Goal: Task Accomplishment & Management: Complete application form

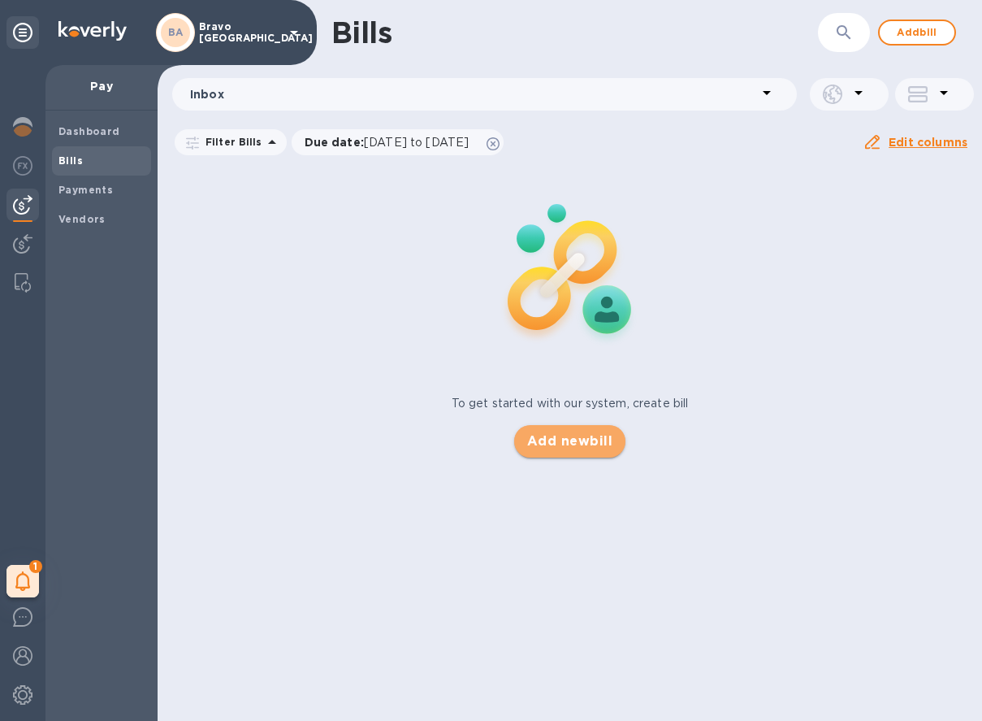
click at [552, 443] on span "Add new bill" at bounding box center [569, 440] width 85 height 19
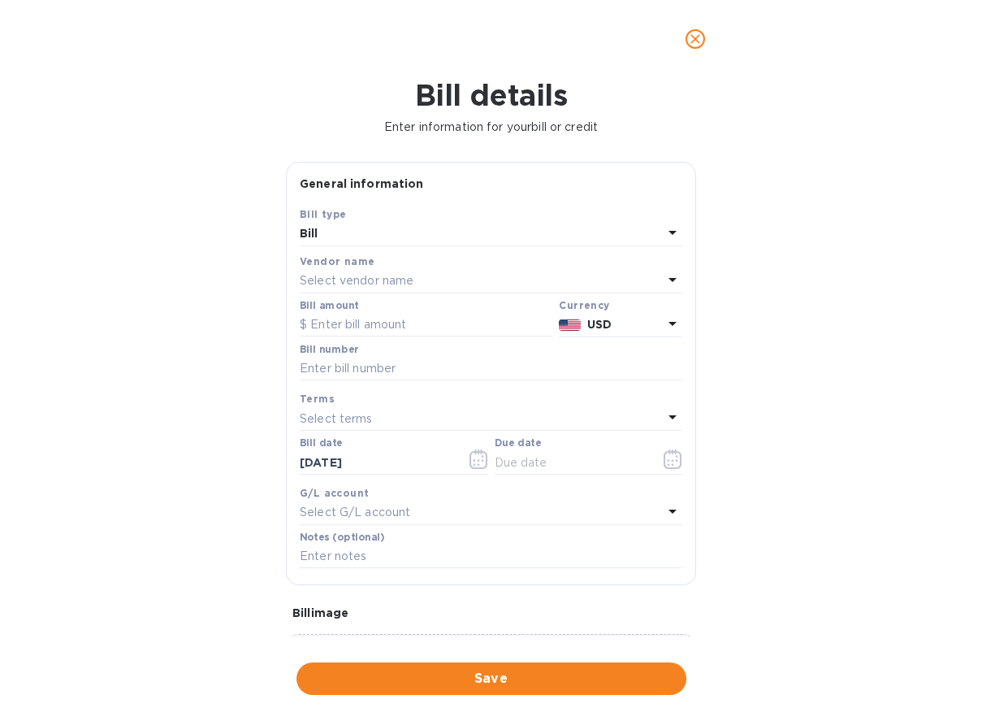
click at [404, 288] on p "Select vendor name" at bounding box center [357, 280] width 114 height 17
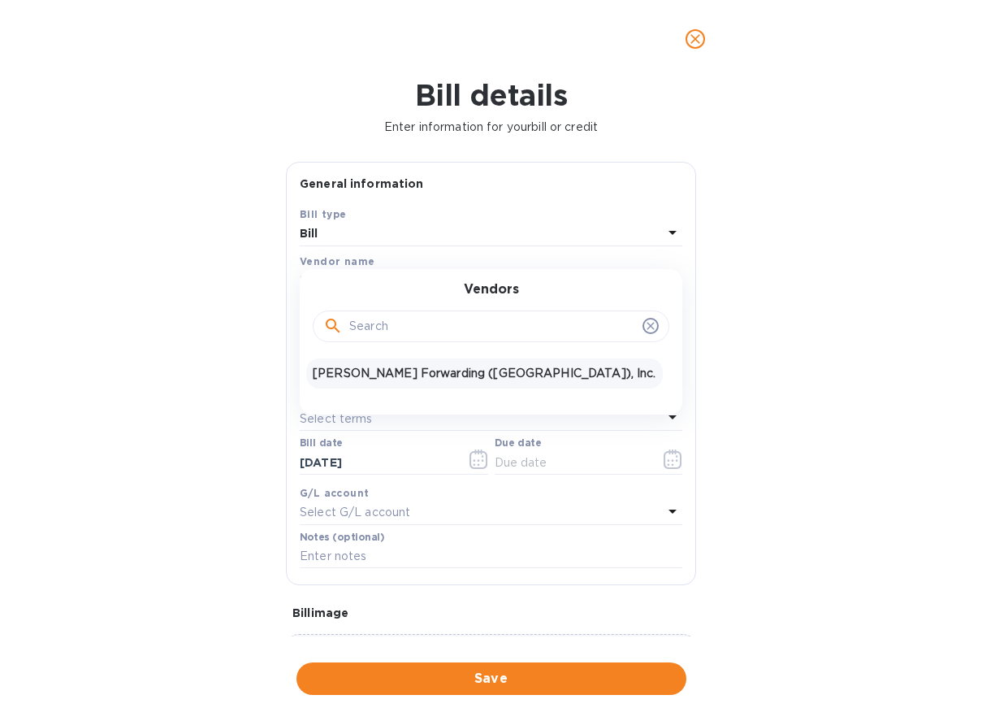
click at [351, 371] on p "[PERSON_NAME] Forwarding ([GEOGRAPHIC_DATA]), Inc." at bounding box center [485, 373] width 344 height 17
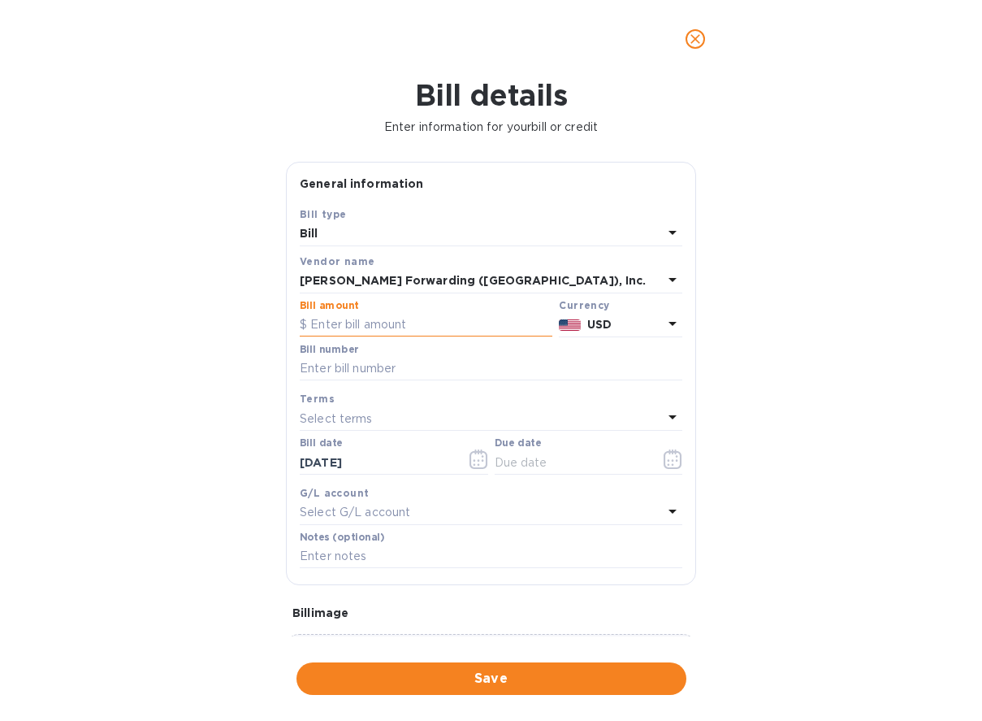
click at [366, 327] on input "text" at bounding box center [426, 325] width 253 height 24
type input "740.00"
click at [340, 367] on input "text" at bounding box center [491, 369] width 383 height 24
paste input "CLT503373377"
type input "CLT503373377"
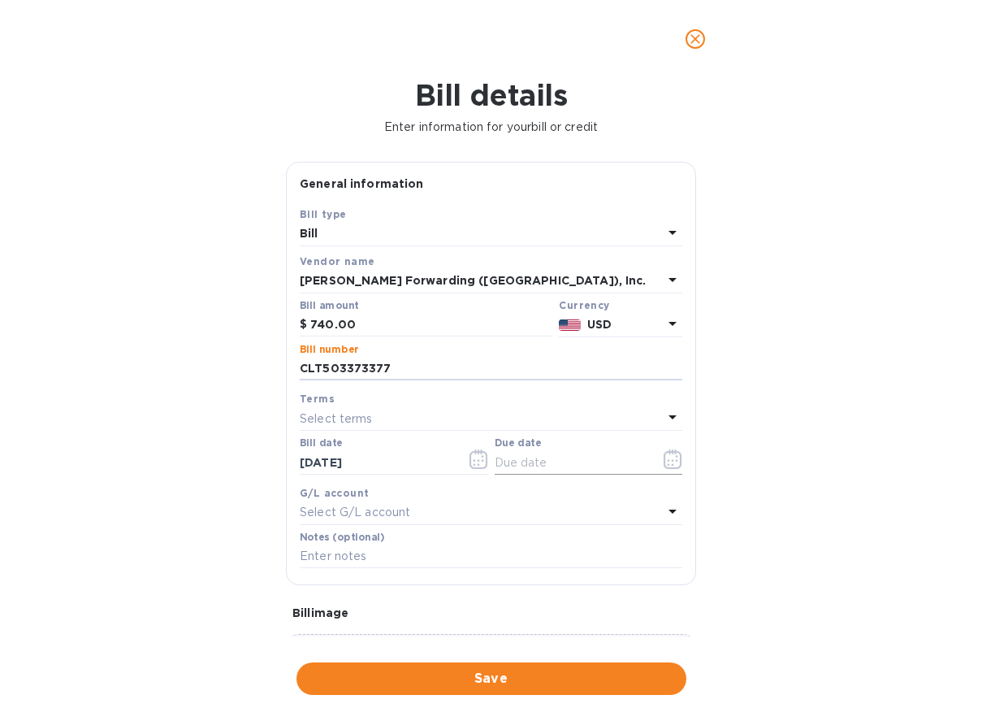
click at [668, 465] on icon "button" at bounding box center [669, 464] width 2 height 2
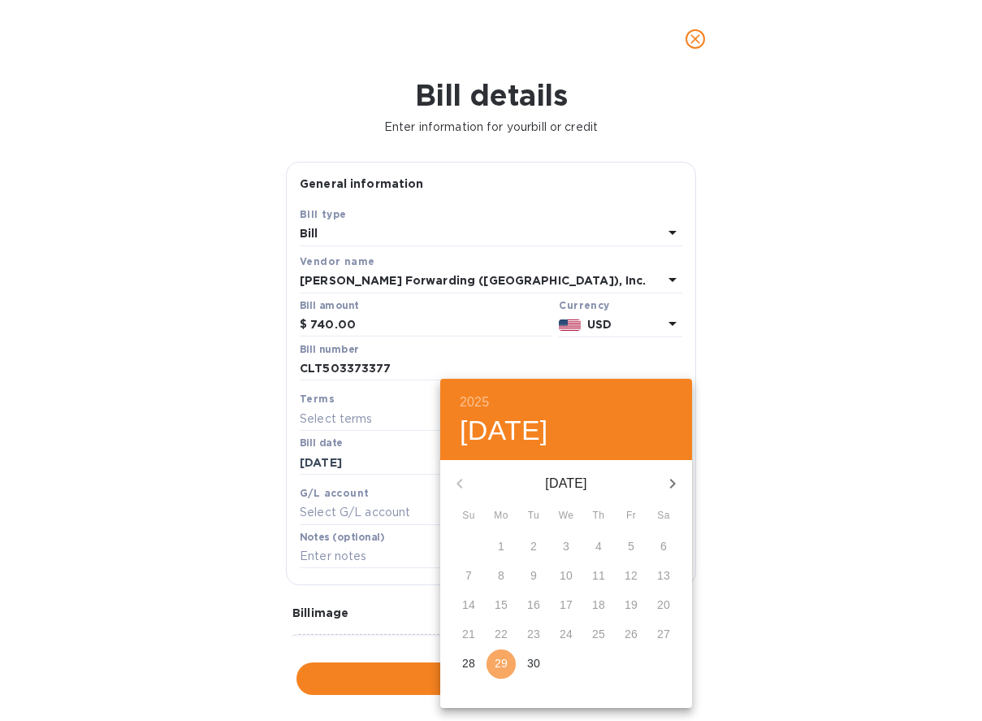
click at [501, 656] on p "29" at bounding box center [501, 663] width 13 height 16
type input "[DATE]"
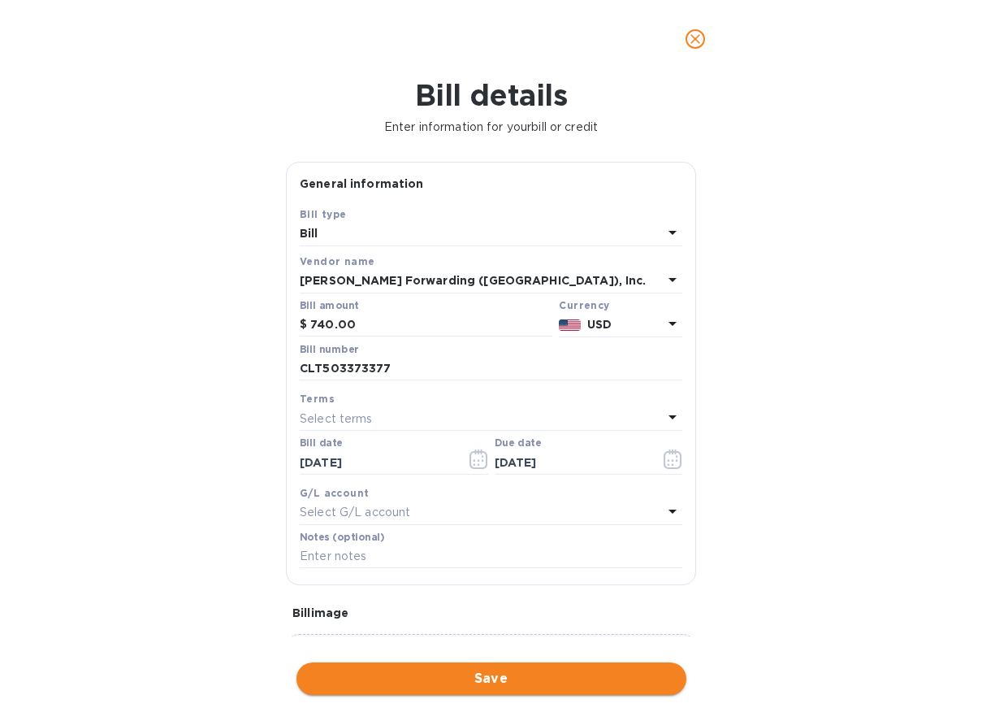
click at [391, 677] on span "Save" at bounding box center [492, 678] width 364 height 19
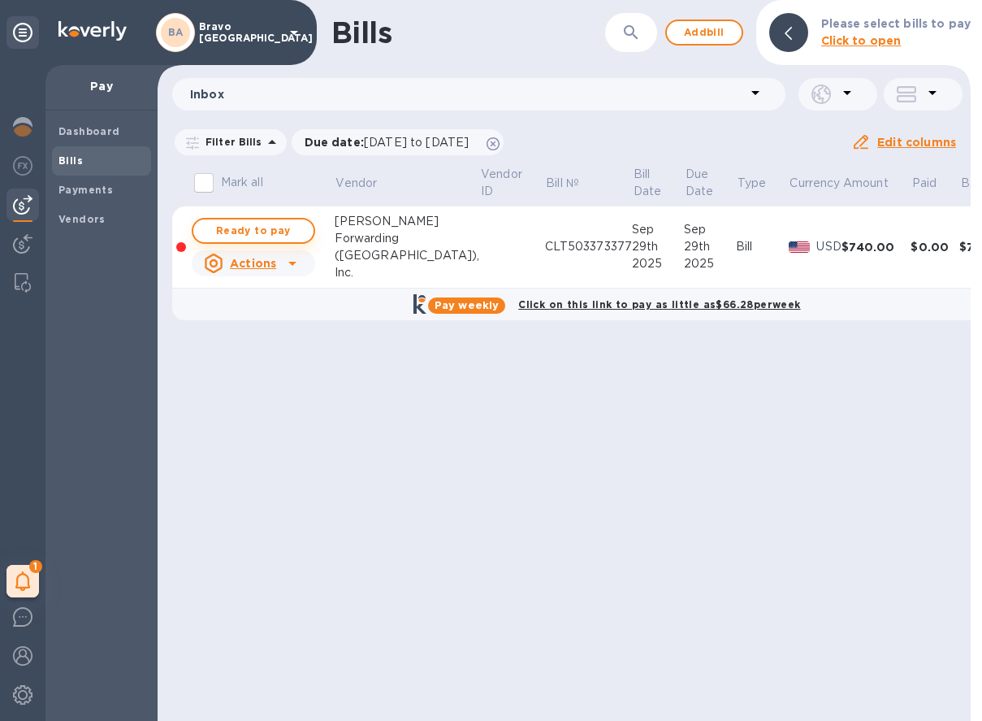
click at [285, 227] on span "Ready to pay" at bounding box center [253, 230] width 94 height 19
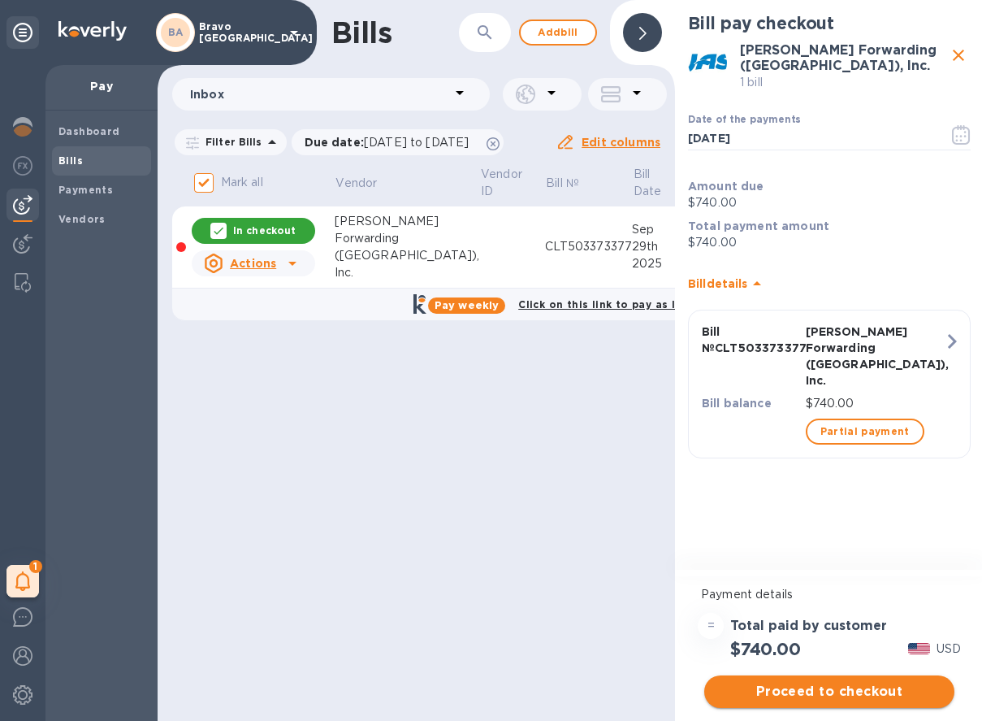
click at [790, 687] on span "Proceed to checkout" at bounding box center [829, 691] width 224 height 19
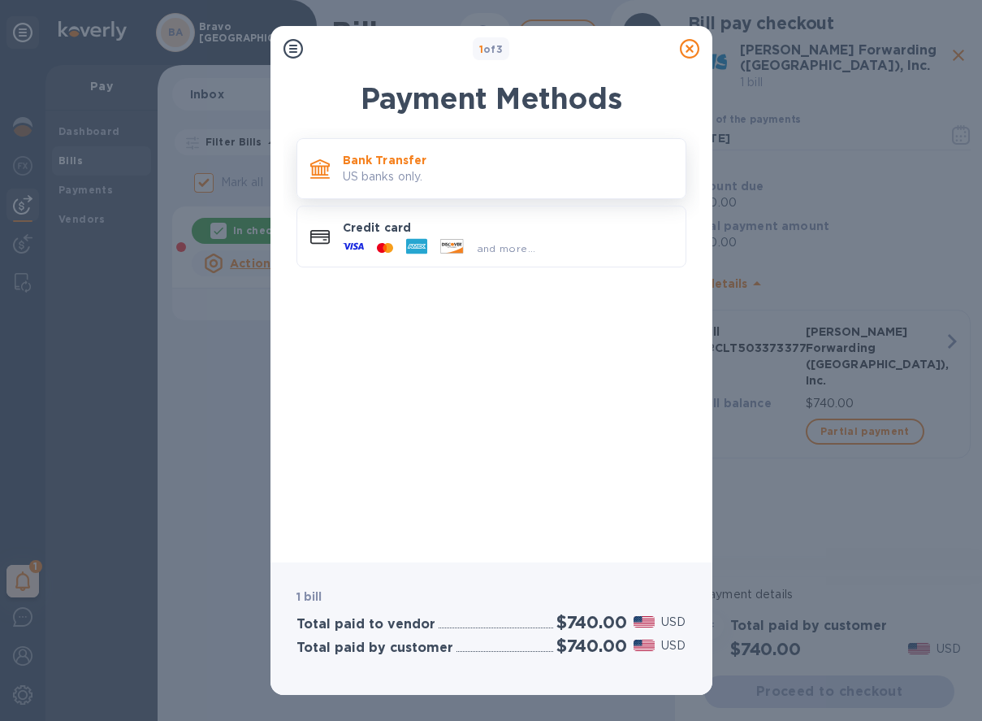
click at [448, 167] on p "Bank Transfer" at bounding box center [508, 160] width 330 height 16
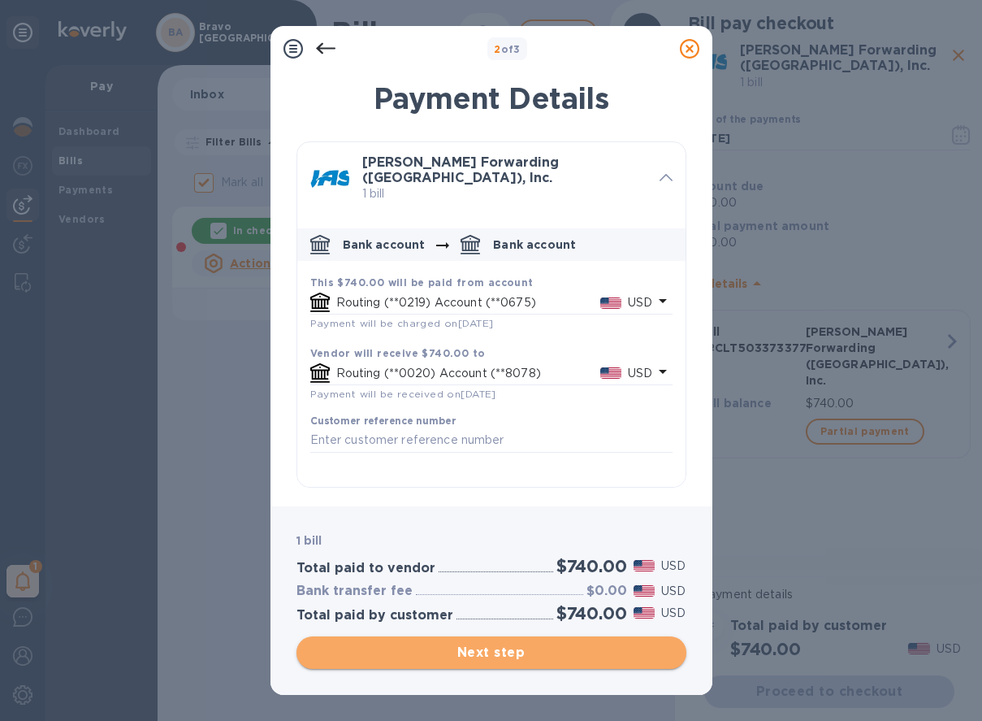
click at [514, 657] on span "Next step" at bounding box center [492, 652] width 364 height 19
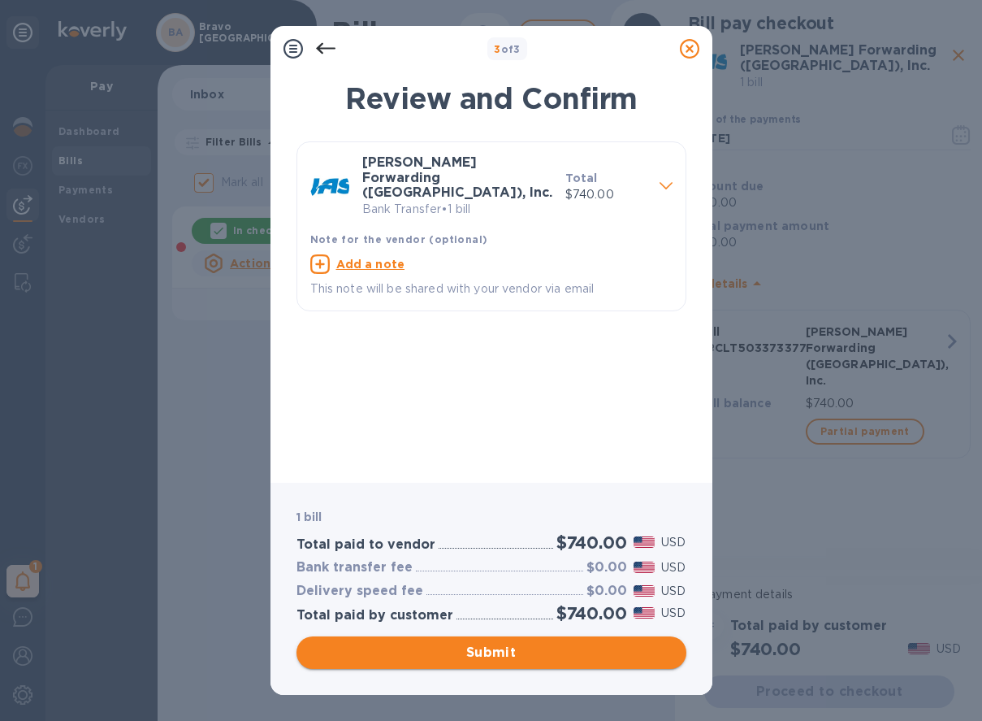
click at [514, 657] on span "Submit" at bounding box center [492, 652] width 364 height 19
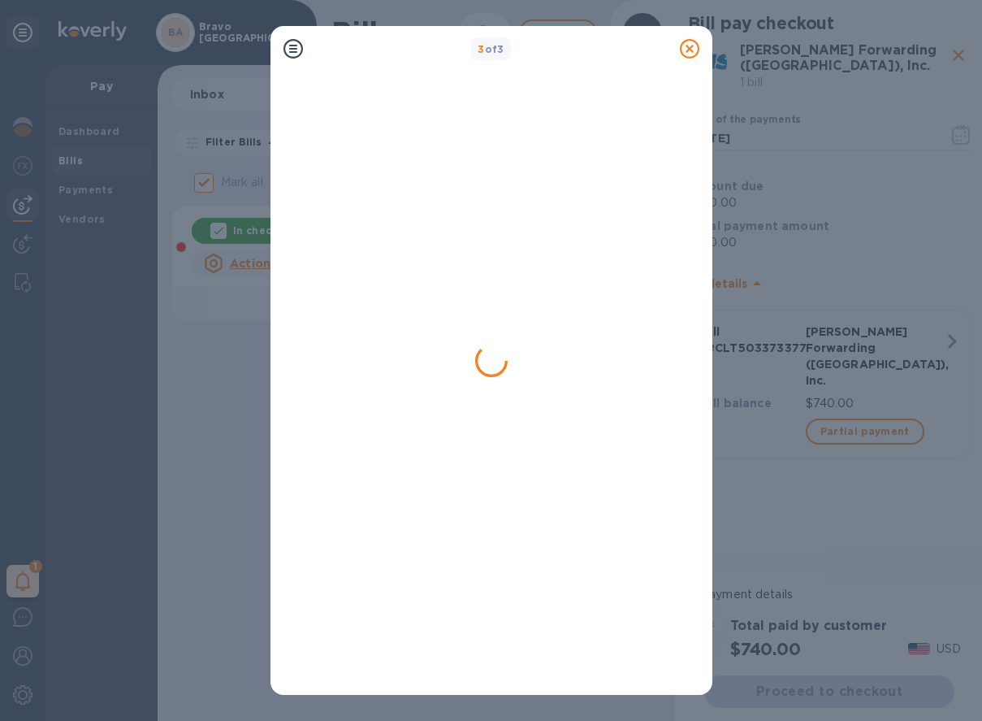
checkbox input "false"
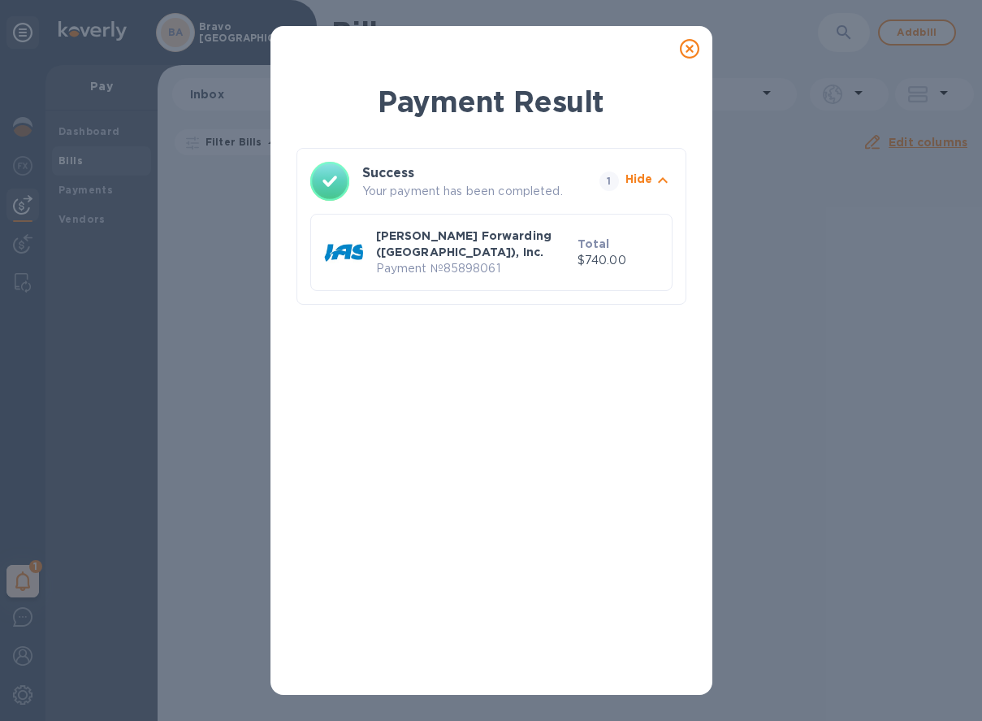
click at [692, 45] on icon at bounding box center [689, 48] width 19 height 19
